Goal: Task Accomplishment & Management: Manage account settings

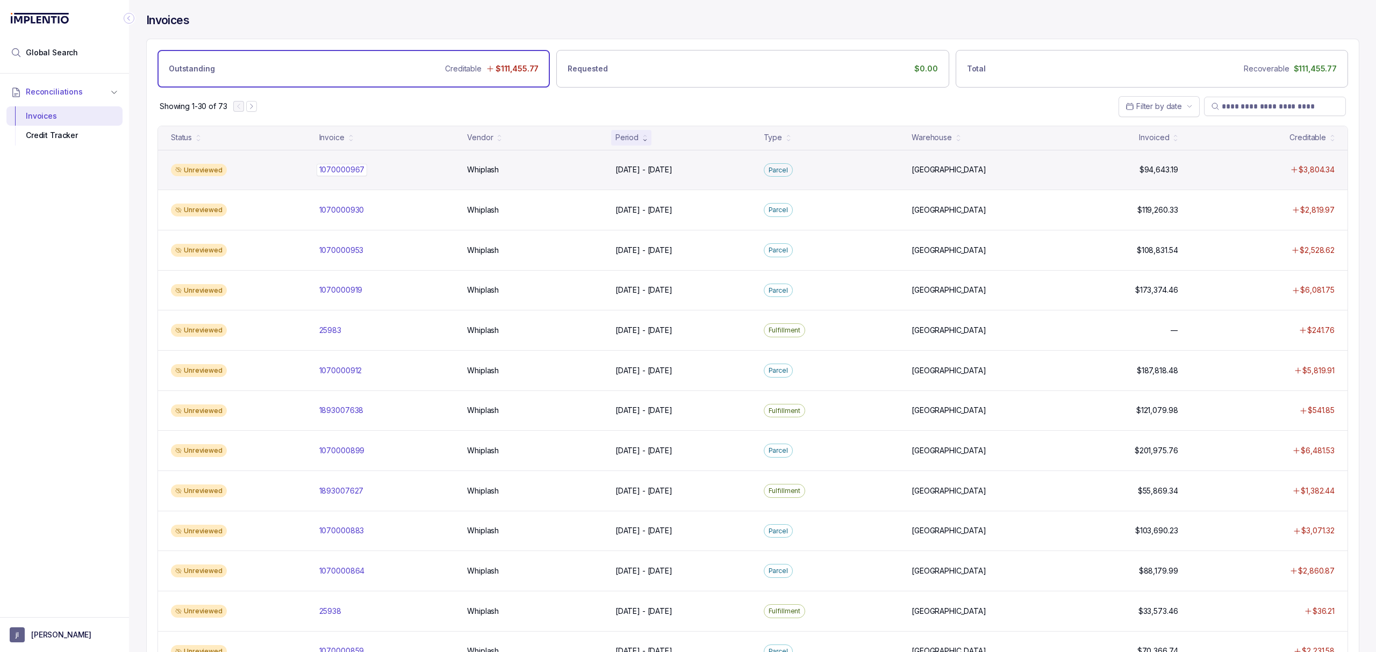
click at [344, 173] on p "1070000967" at bounding box center [342, 170] width 51 height 12
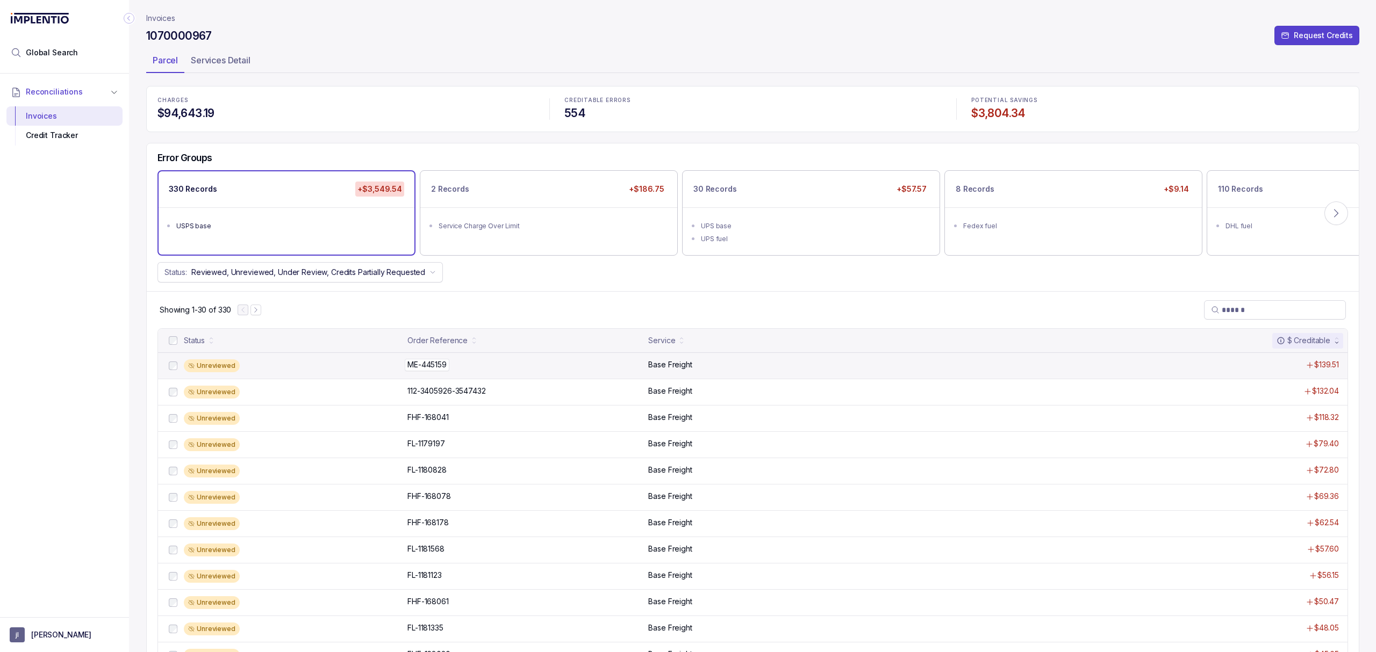
click at [423, 370] on p "ME-445159" at bounding box center [427, 365] width 45 height 12
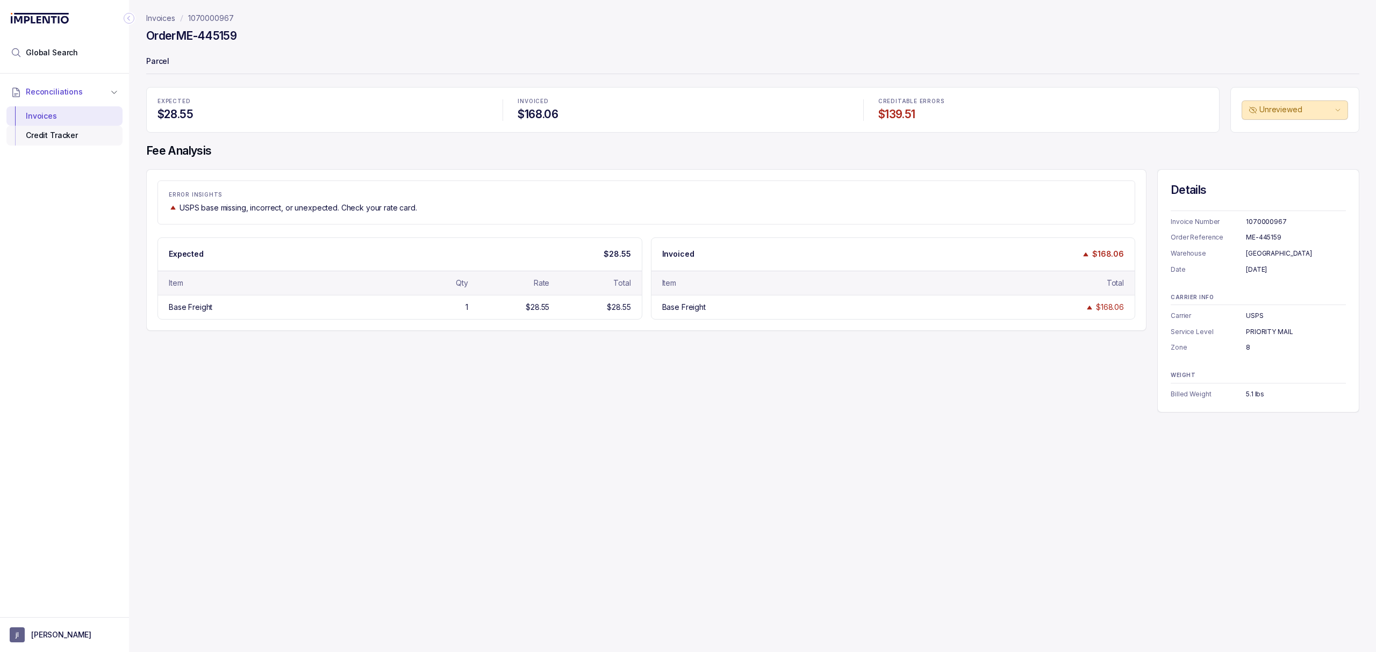
click at [51, 132] on div "Credit Tracker" at bounding box center [64, 135] width 99 height 19
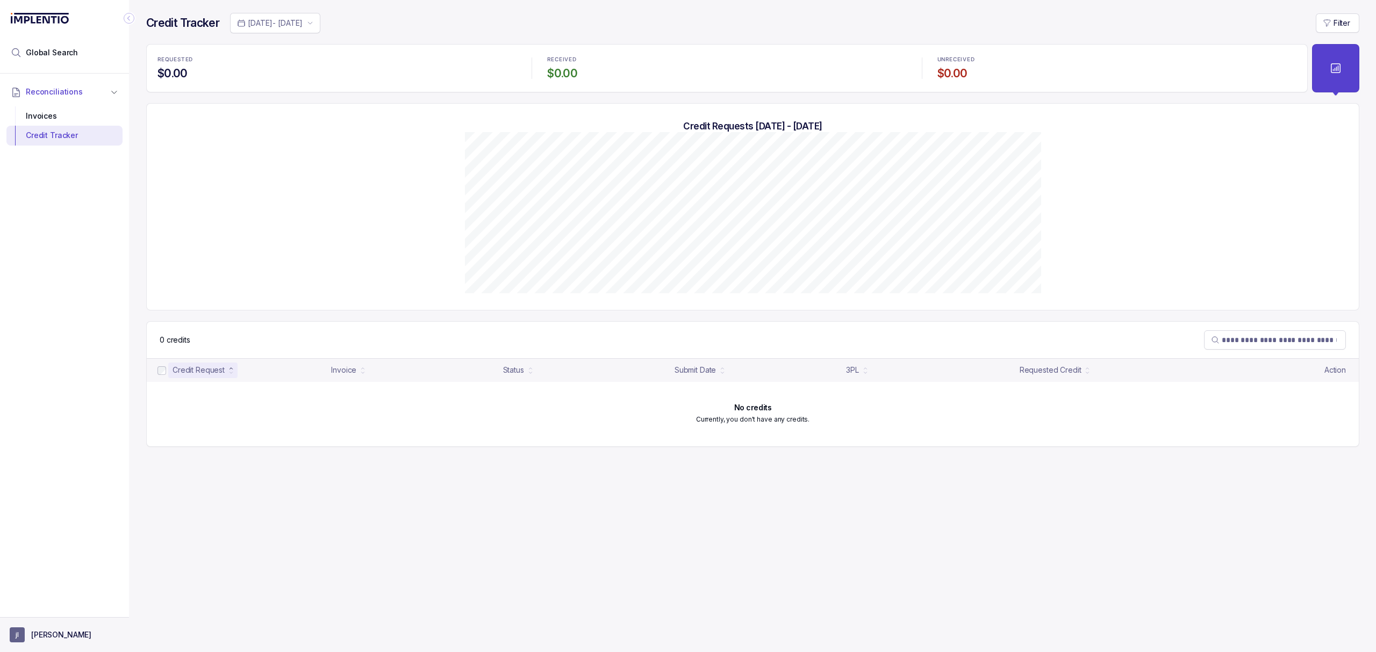
click at [54, 637] on p "[PERSON_NAME]" at bounding box center [61, 635] width 60 height 11
click at [56, 608] on p "Logout" at bounding box center [70, 611] width 89 height 11
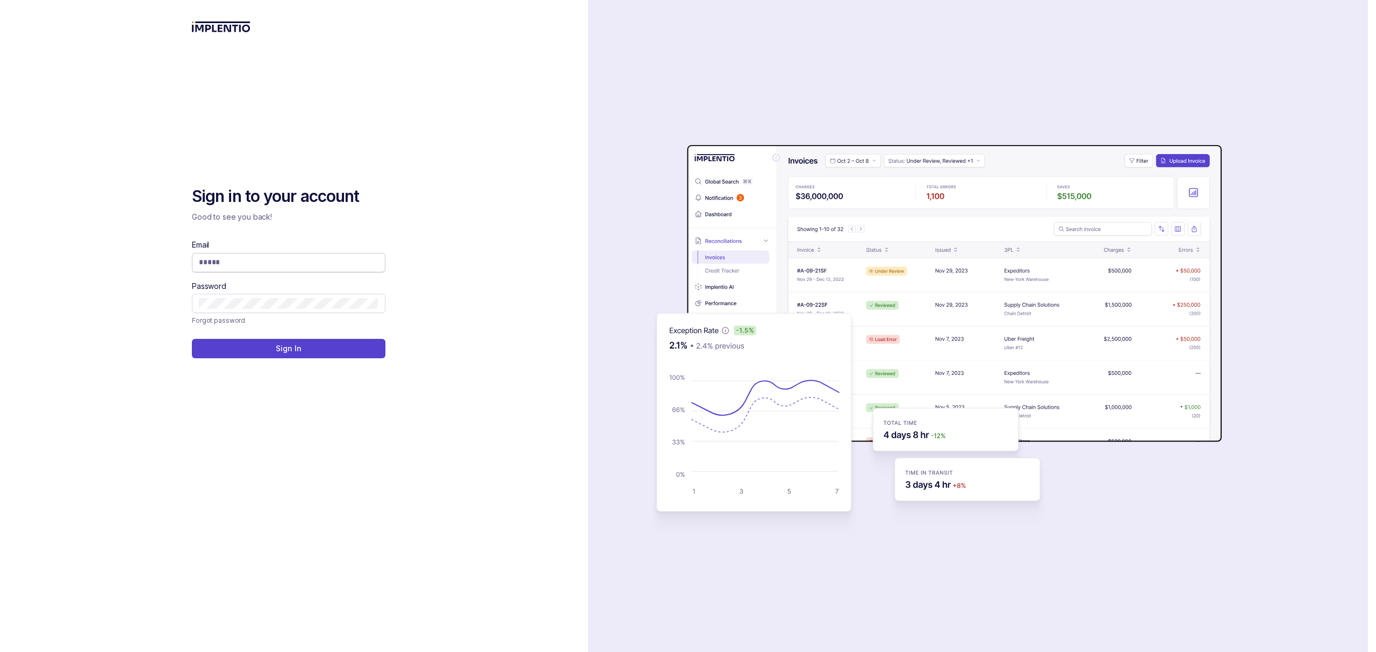
click at [323, 264] on input "Email" at bounding box center [288, 262] width 179 height 11
type input "**********"
